Goal: Task Accomplishment & Management: Manage account settings

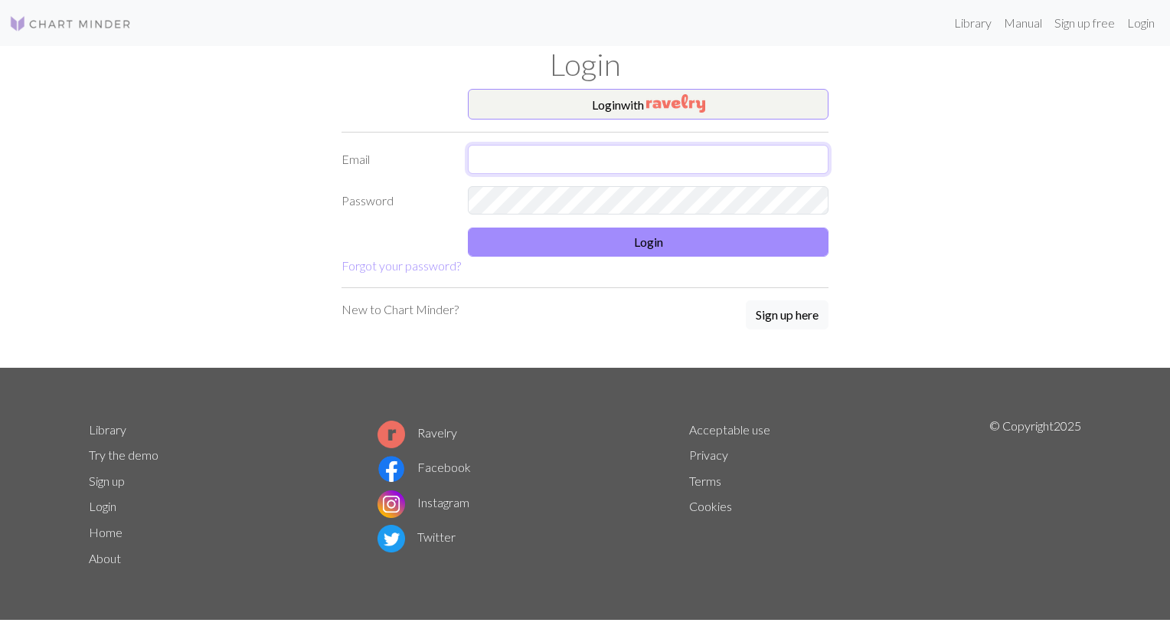
click at [665, 152] on input "text" at bounding box center [648, 159] width 361 height 29
type input "w"
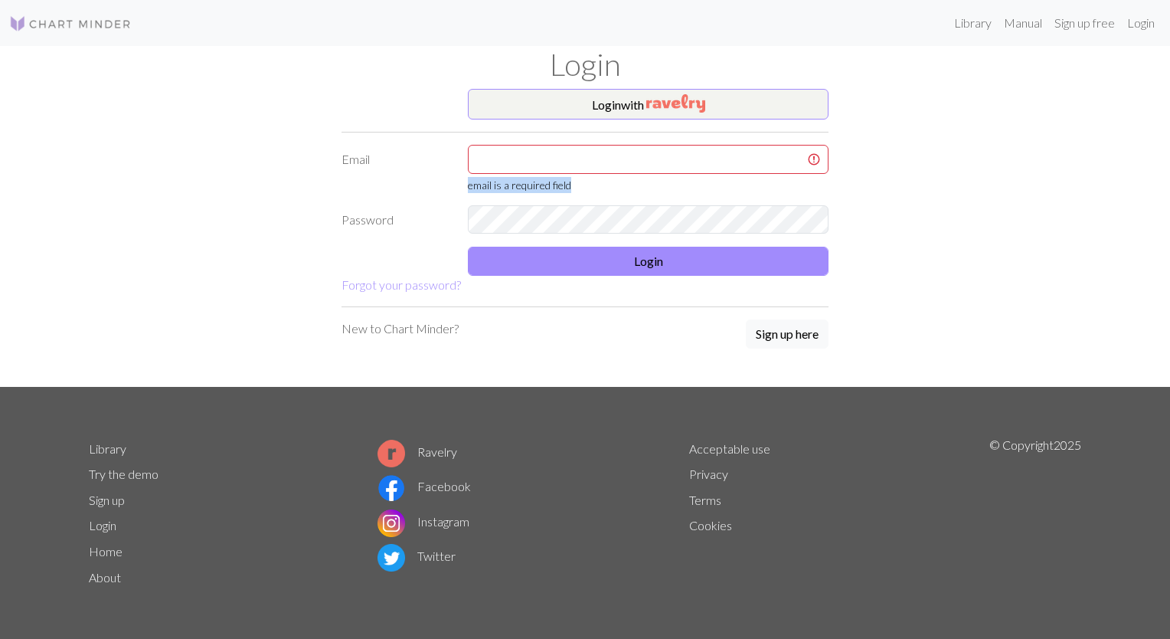
drag, startPoint x: 620, startPoint y: 182, endPoint x: 555, endPoint y: 163, distance: 68.4
click at [555, 163] on form "Login with Email email is a required field Password Login Forgot your password?" at bounding box center [585, 191] width 487 height 205
click at [540, 156] on input "text" at bounding box center [648, 159] width 361 height 29
type input "[EMAIL_ADDRESS][PERSON_NAME][DOMAIN_NAME]"
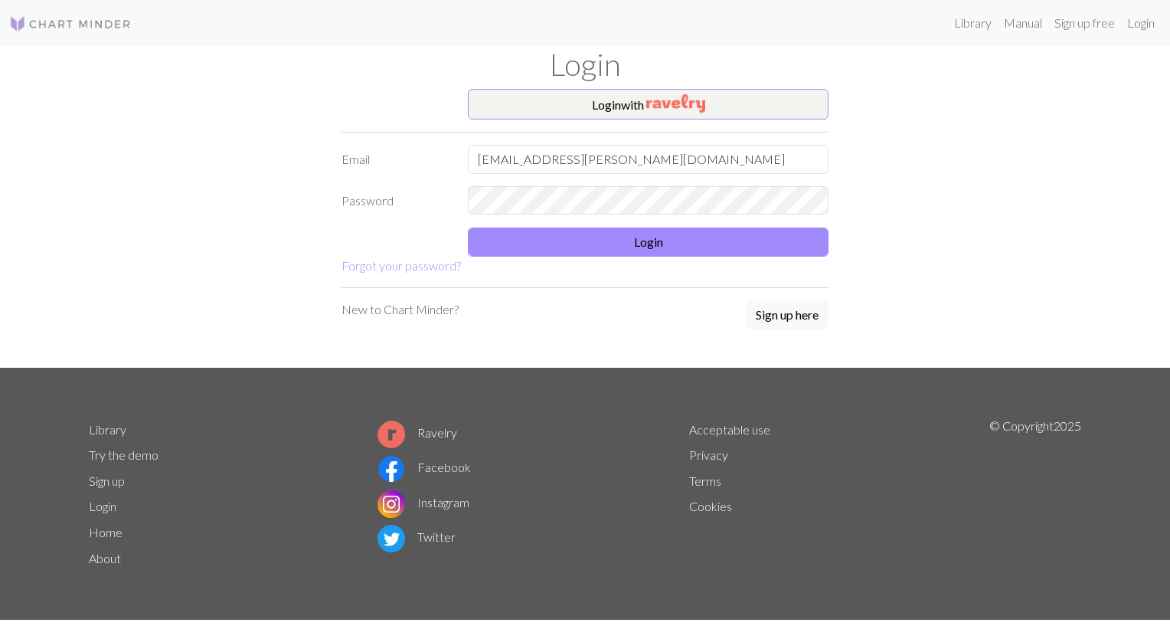
click at [570, 256] on form "Login with Email [EMAIL_ADDRESS][PERSON_NAME][DOMAIN_NAME] Password Login Forgo…" at bounding box center [585, 182] width 487 height 186
click at [569, 244] on button "Login" at bounding box center [648, 242] width 361 height 29
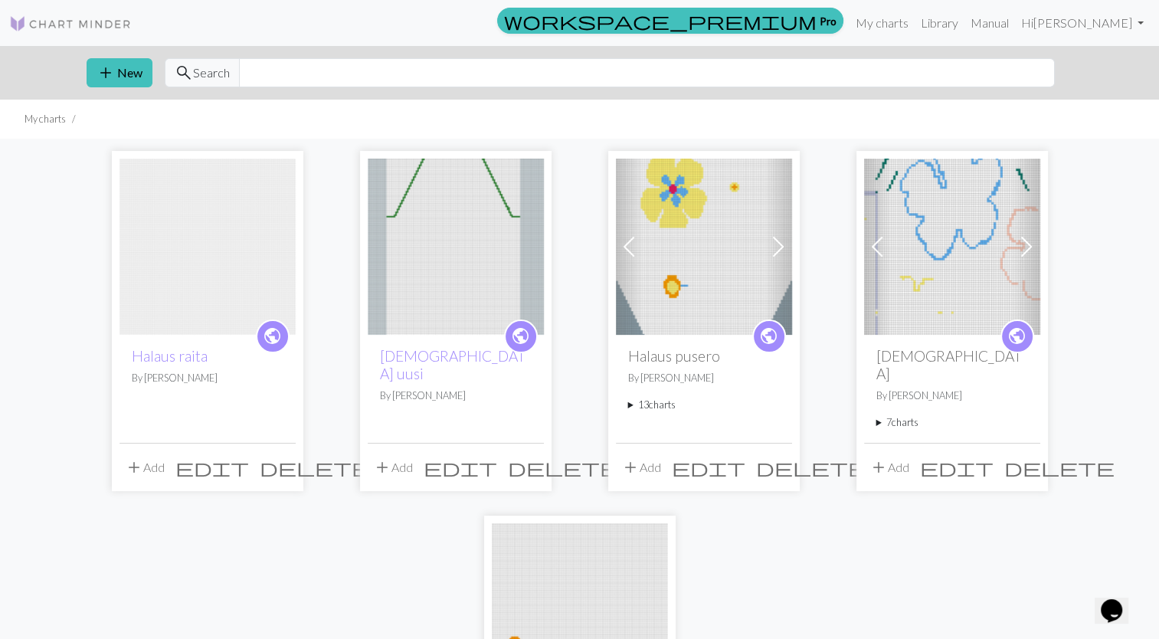
click at [239, 262] on img at bounding box center [208, 247] width 176 height 176
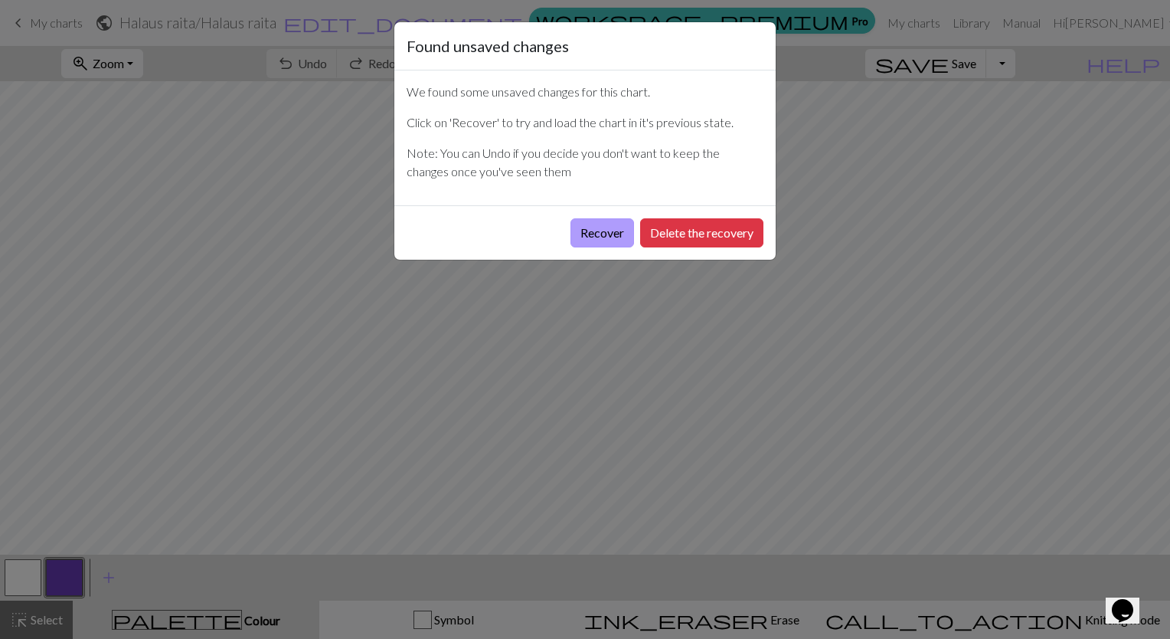
click at [602, 231] on button "Recover" at bounding box center [603, 232] width 64 height 29
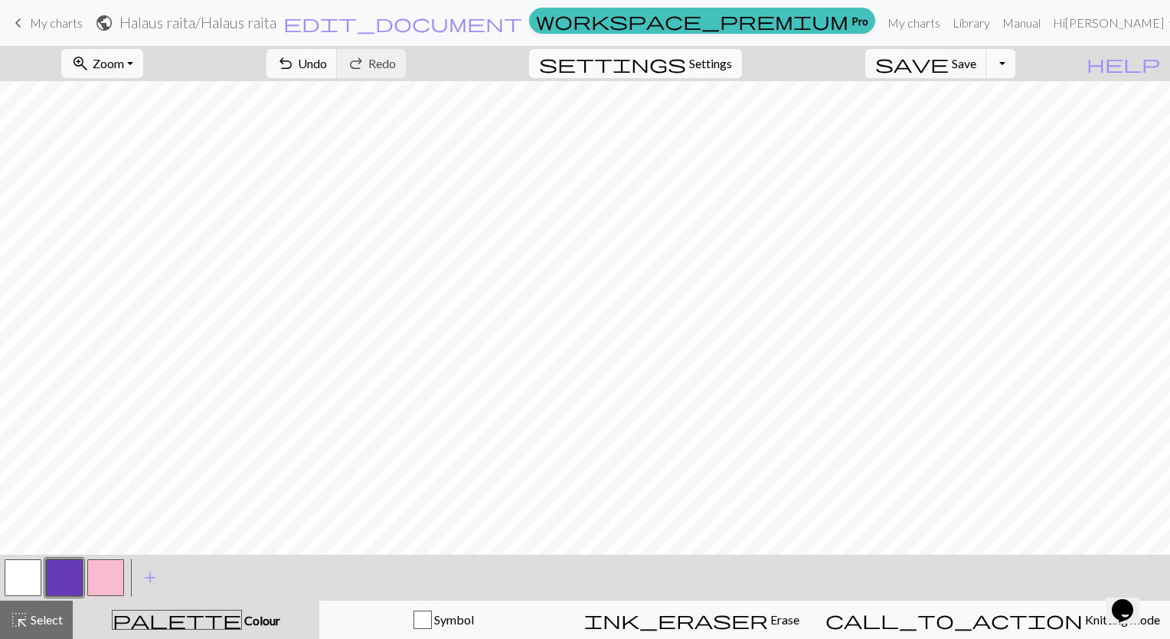
click at [715, 67] on span "Settings" at bounding box center [710, 63] width 43 height 18
select select "aran"
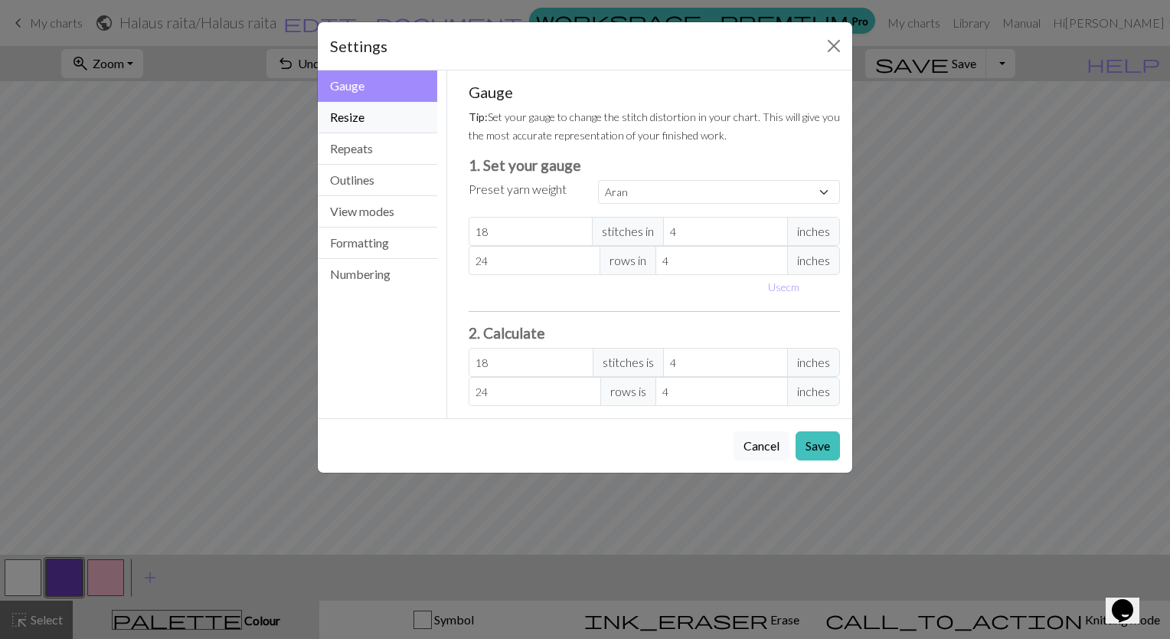
click at [388, 120] on button "Resize" at bounding box center [378, 117] width 120 height 31
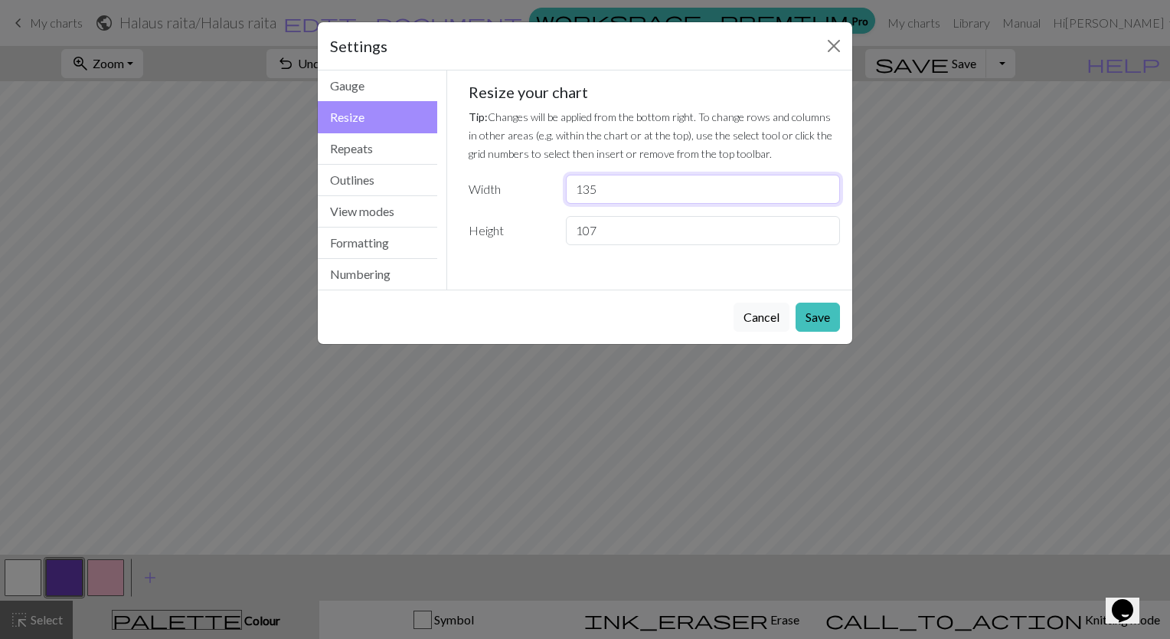
click at [598, 200] on input "135" at bounding box center [703, 189] width 274 height 29
type input "145"
click at [814, 314] on button "Save" at bounding box center [818, 317] width 44 height 29
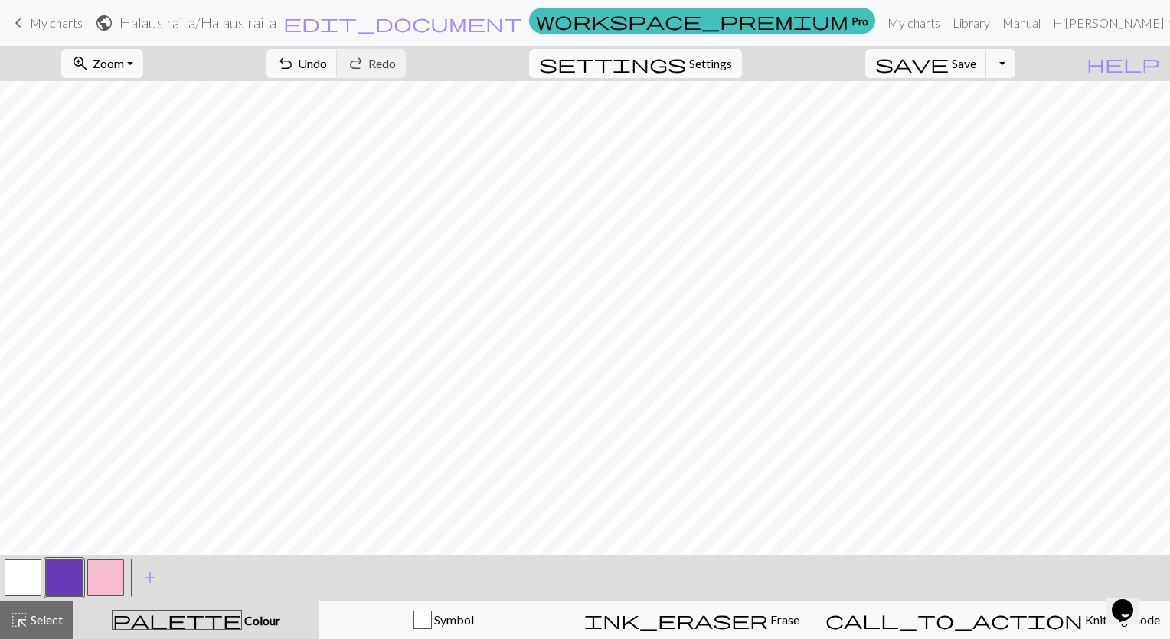
click at [725, 64] on span "Settings" at bounding box center [710, 63] width 43 height 18
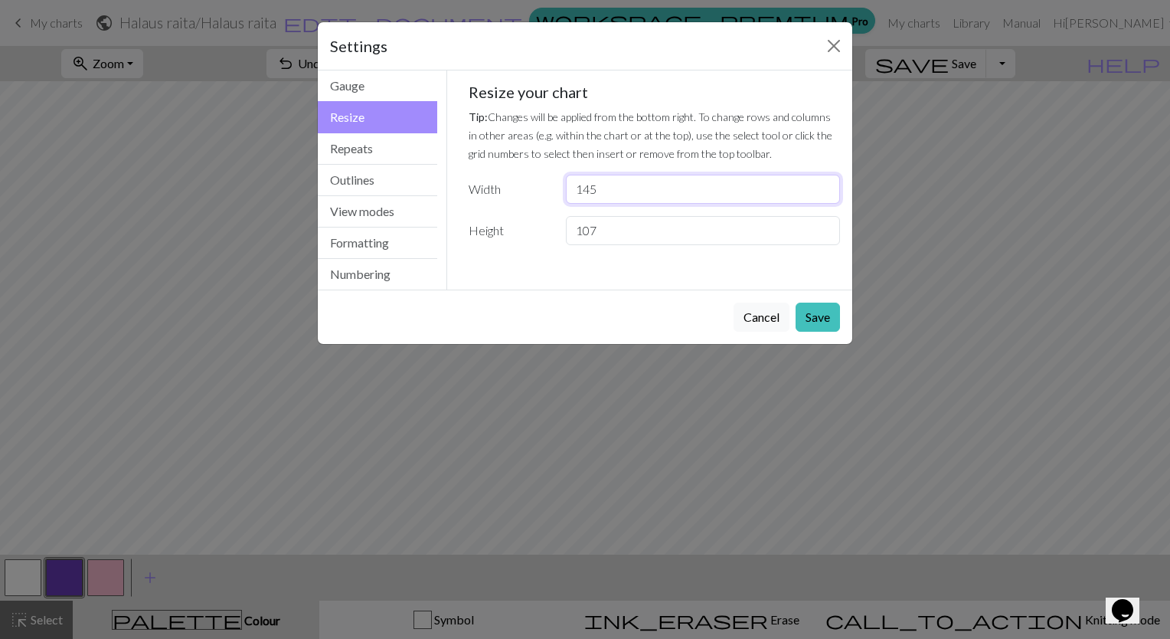
click at [617, 192] on input "145" at bounding box center [703, 189] width 274 height 29
type input "174"
click at [821, 308] on button "Save" at bounding box center [818, 317] width 44 height 29
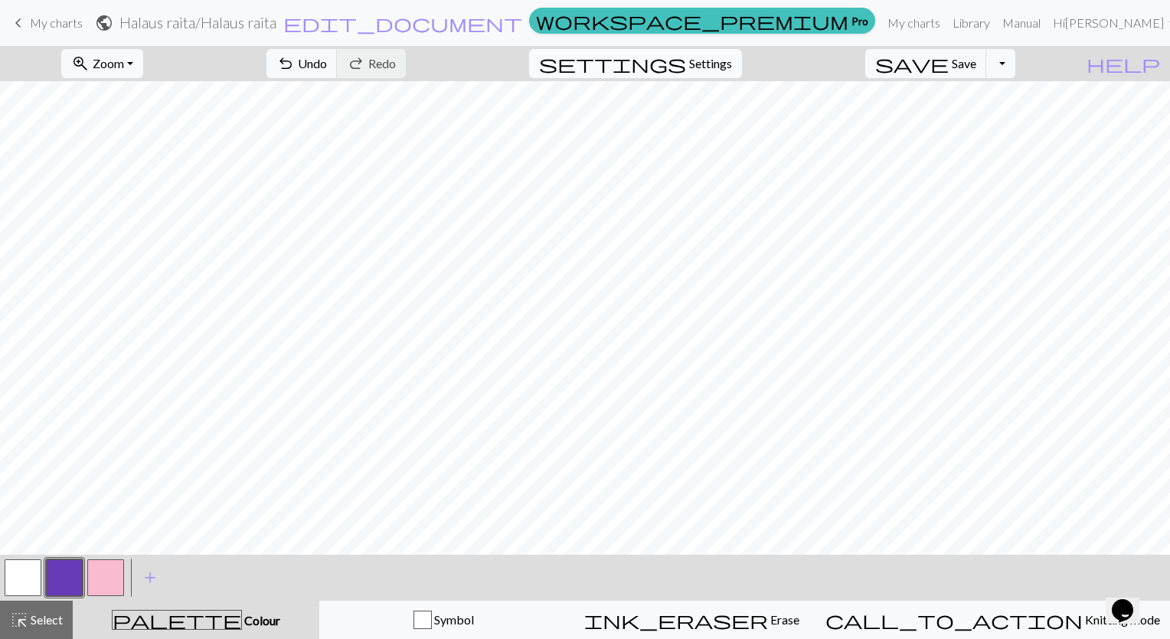
click at [686, 67] on span "settings" at bounding box center [612, 63] width 147 height 21
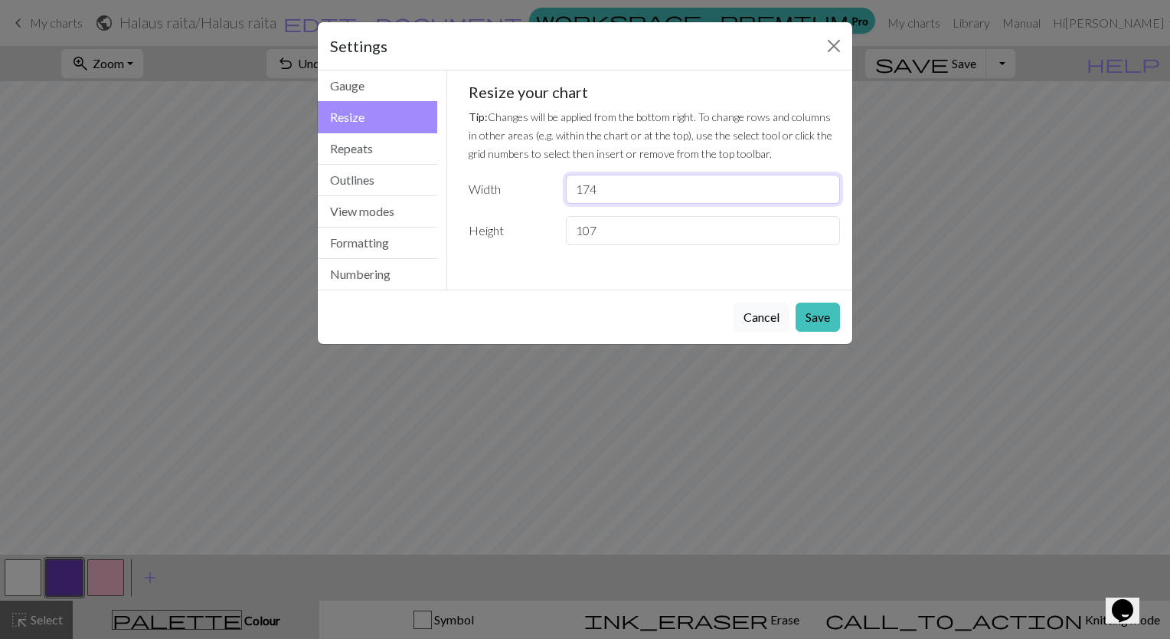
click at [619, 195] on input "174" at bounding box center [703, 189] width 274 height 29
type input "1"
type input "270"
click at [824, 311] on button "Save" at bounding box center [818, 317] width 44 height 29
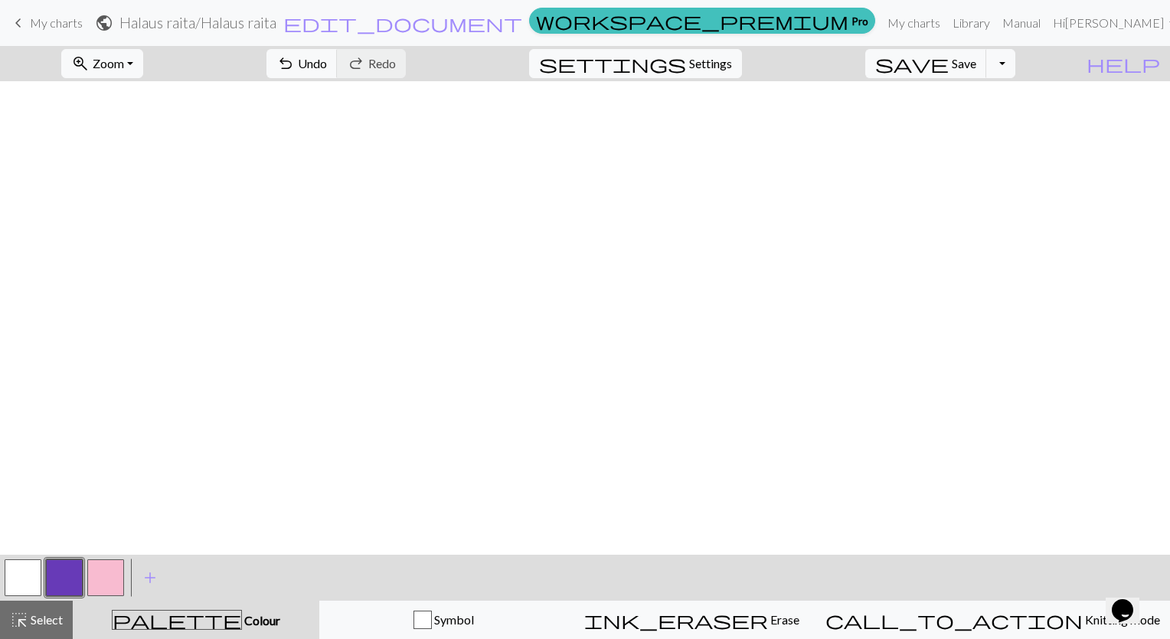
scroll to position [0, 2601]
